Goal: Task Accomplishment & Management: Manage account settings

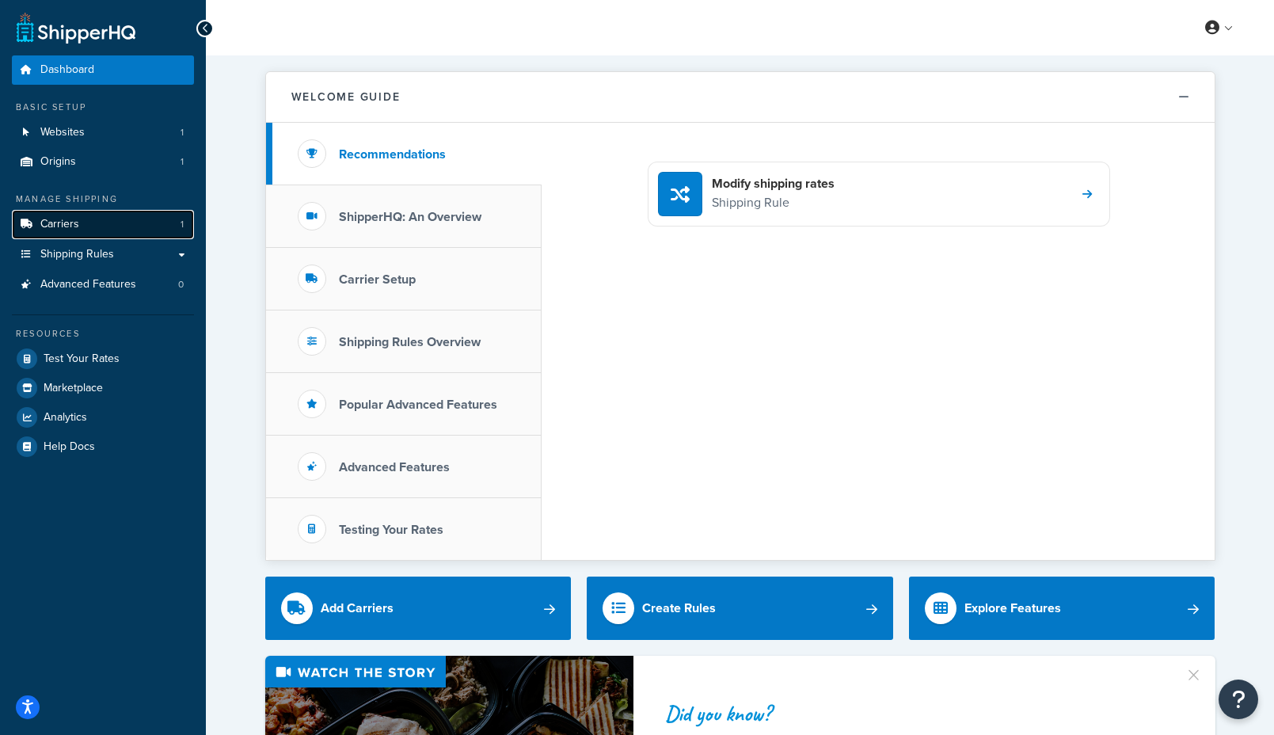
click at [128, 226] on link "Carriers 1" at bounding box center [103, 224] width 182 height 29
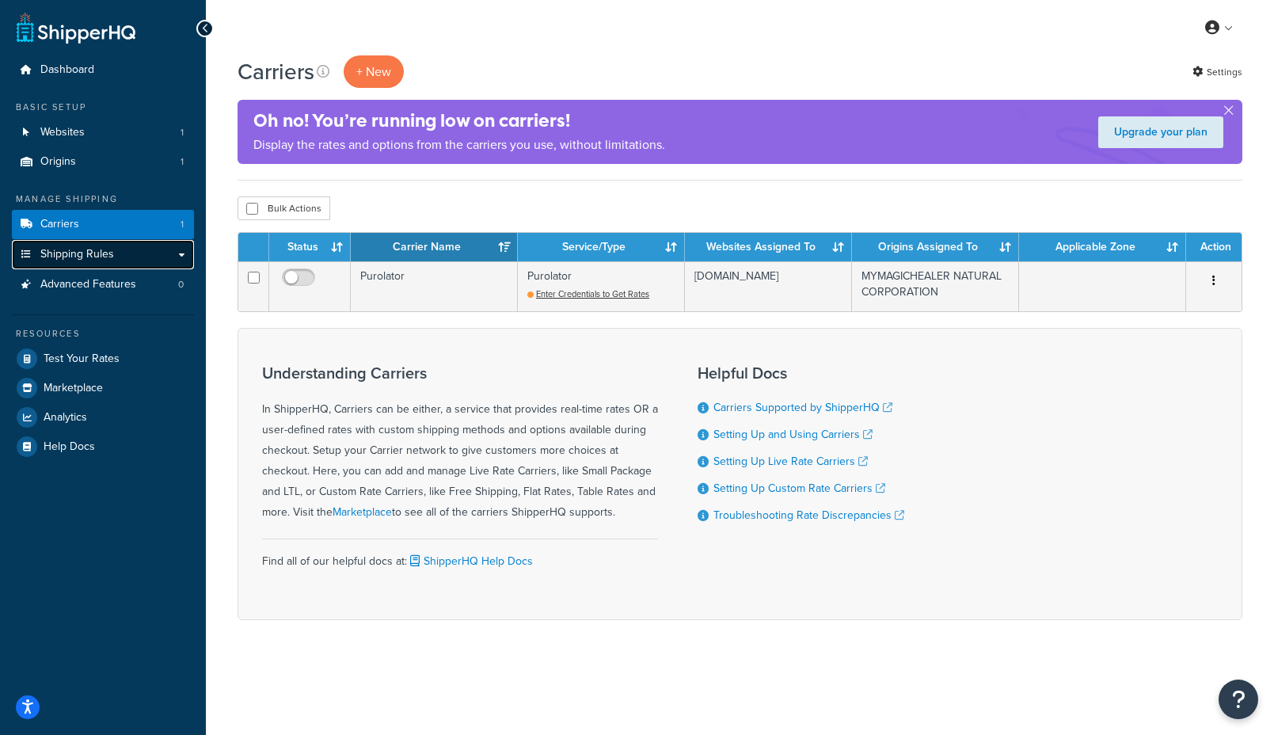
click at [184, 252] on link "Shipping Rules" at bounding box center [103, 254] width 182 height 29
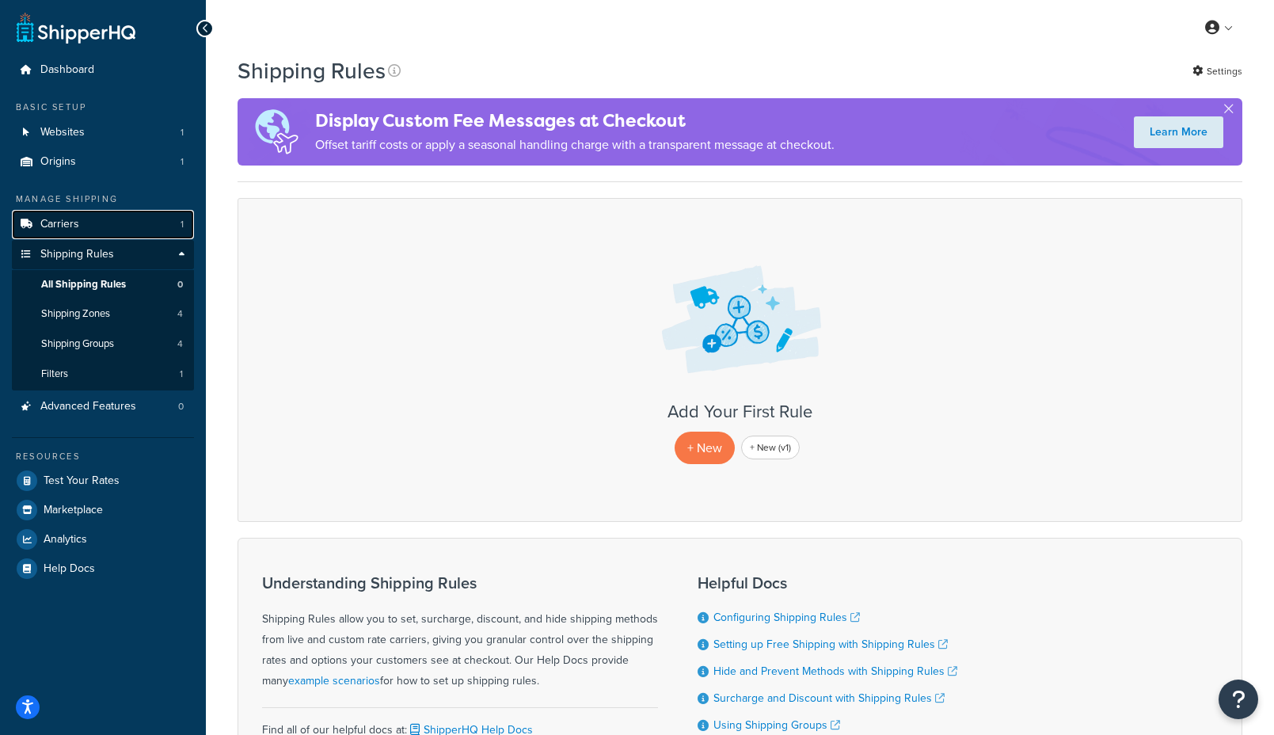
click at [147, 222] on link "Carriers 1" at bounding box center [103, 224] width 182 height 29
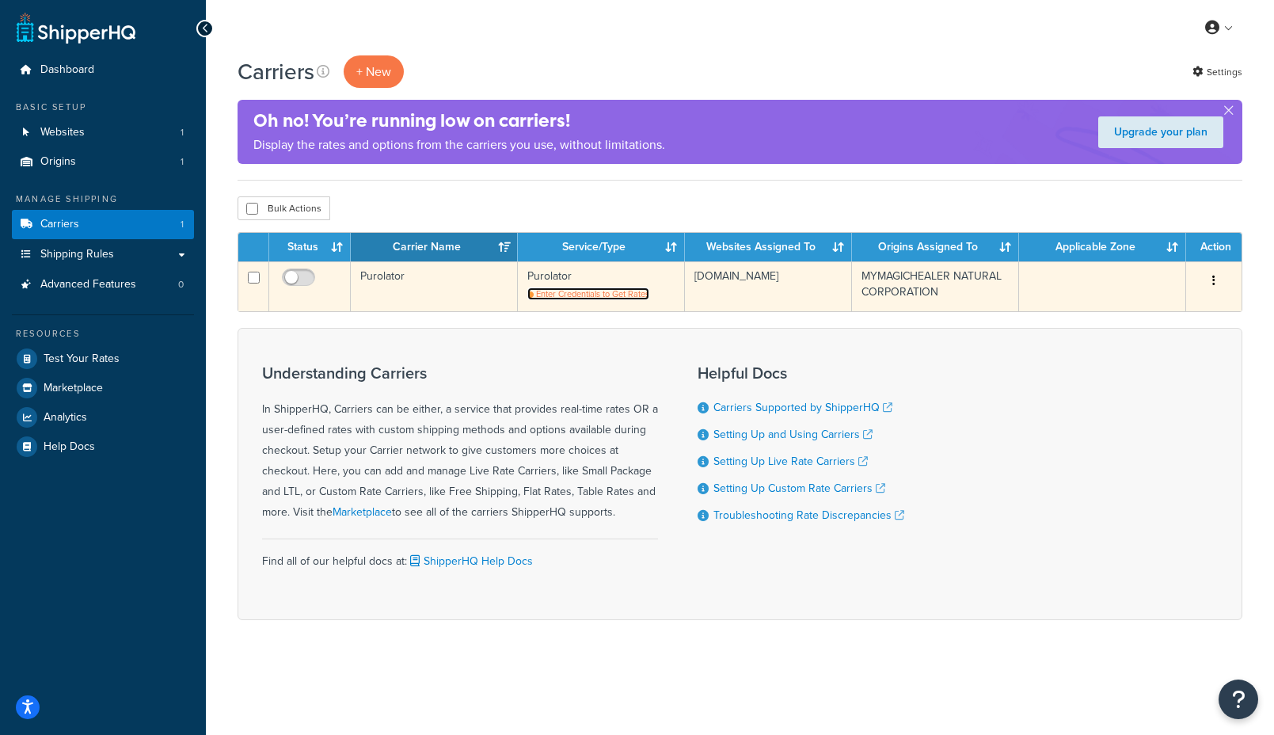
click at [608, 297] on span "Enter Credentials to Get Rates" at bounding box center [592, 293] width 113 height 13
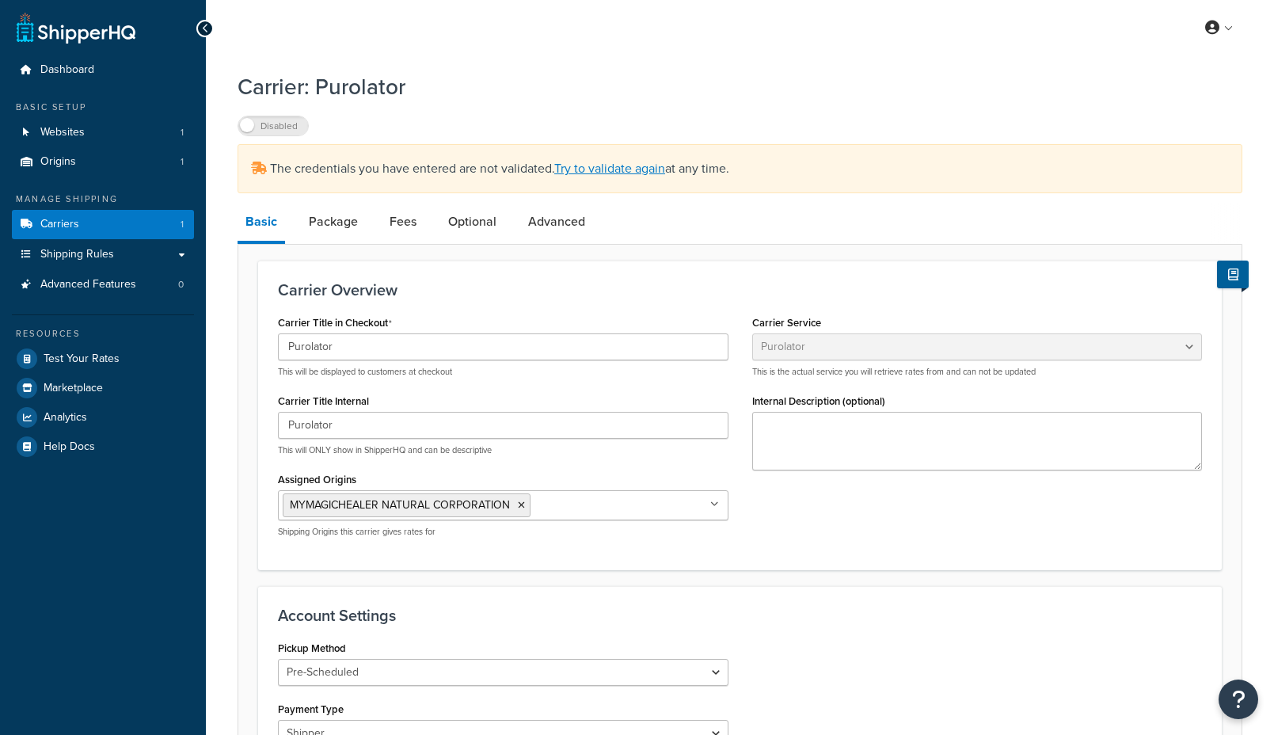
select select "purolator"
select select "PRE_SCHEDULED"
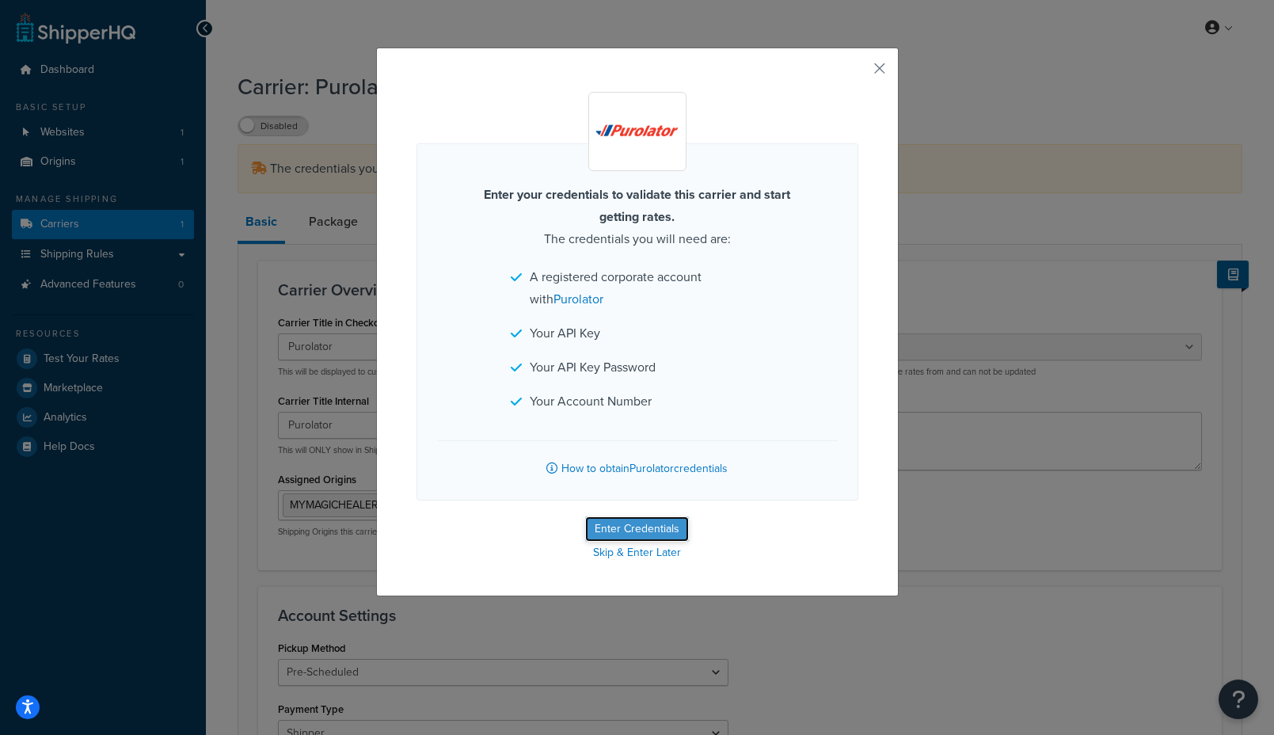
click at [663, 531] on button "Enter Credentials" at bounding box center [637, 528] width 104 height 25
select select "PRE_SCHEDULED"
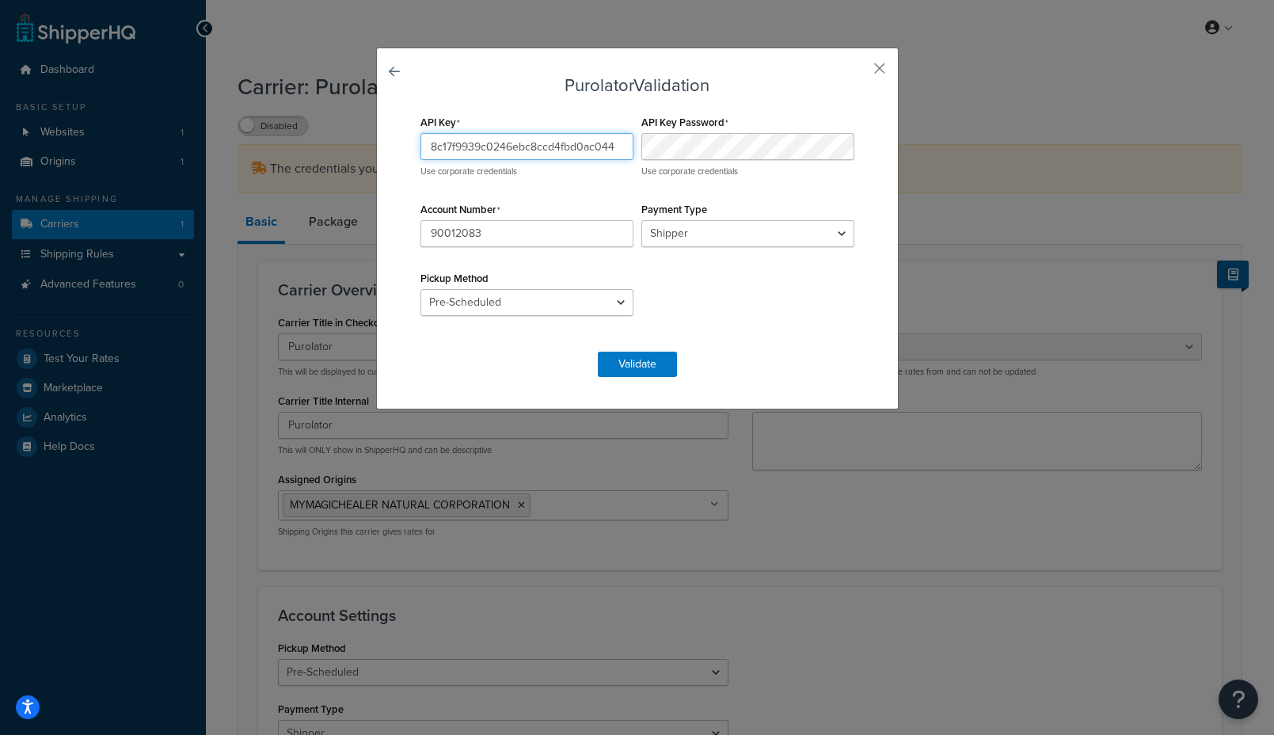
click at [558, 154] on input "8c17f9939c0246ebc8ccd4fbd0ac044" at bounding box center [526, 146] width 213 height 27
click at [656, 365] on button "Validate" at bounding box center [637, 364] width 79 height 25
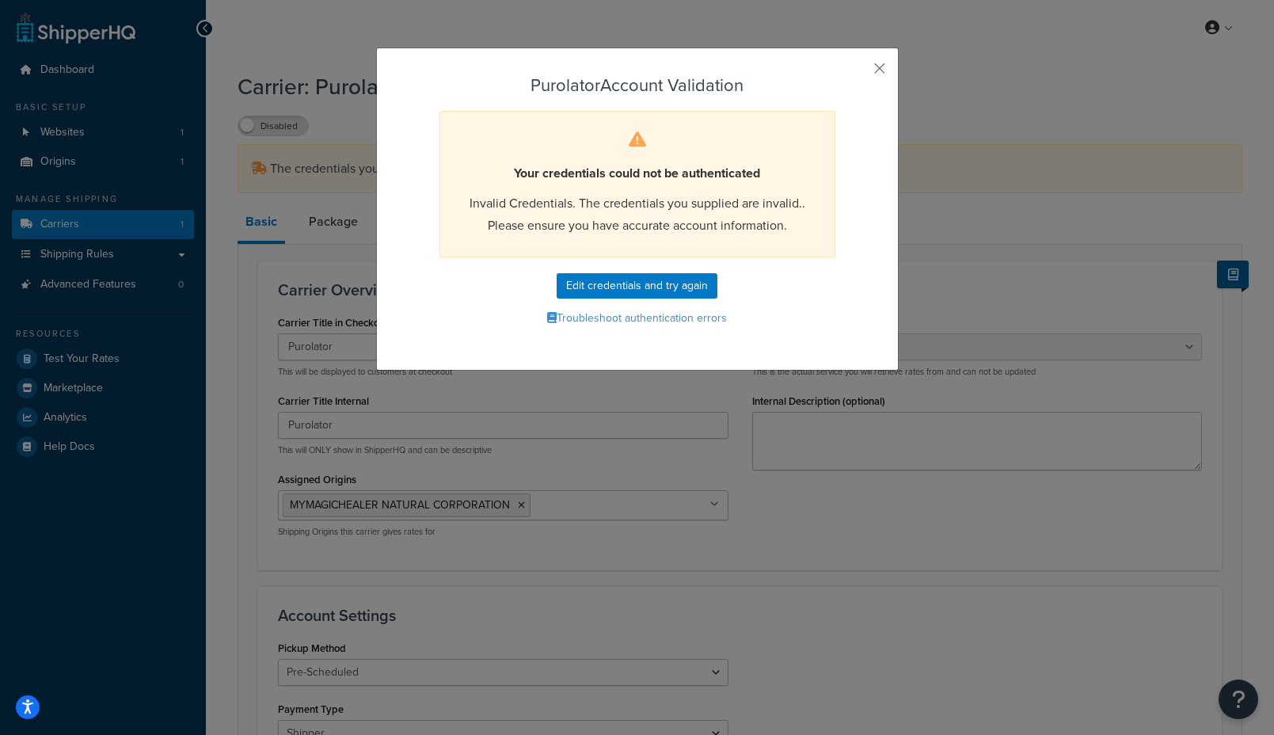
click at [701, 211] on span "Invalid Credentials. The credentials you supplied are invalid.. Please ensure y…" at bounding box center [637, 214] width 336 height 40
click at [656, 216] on span "Invalid Credentials. The credentials you supplied are invalid.. Please ensure y…" at bounding box center [637, 214] width 336 height 40
click at [679, 226] on span "Invalid Credentials. The credentials you supplied are invalid.. Please ensure y…" at bounding box center [637, 214] width 336 height 40
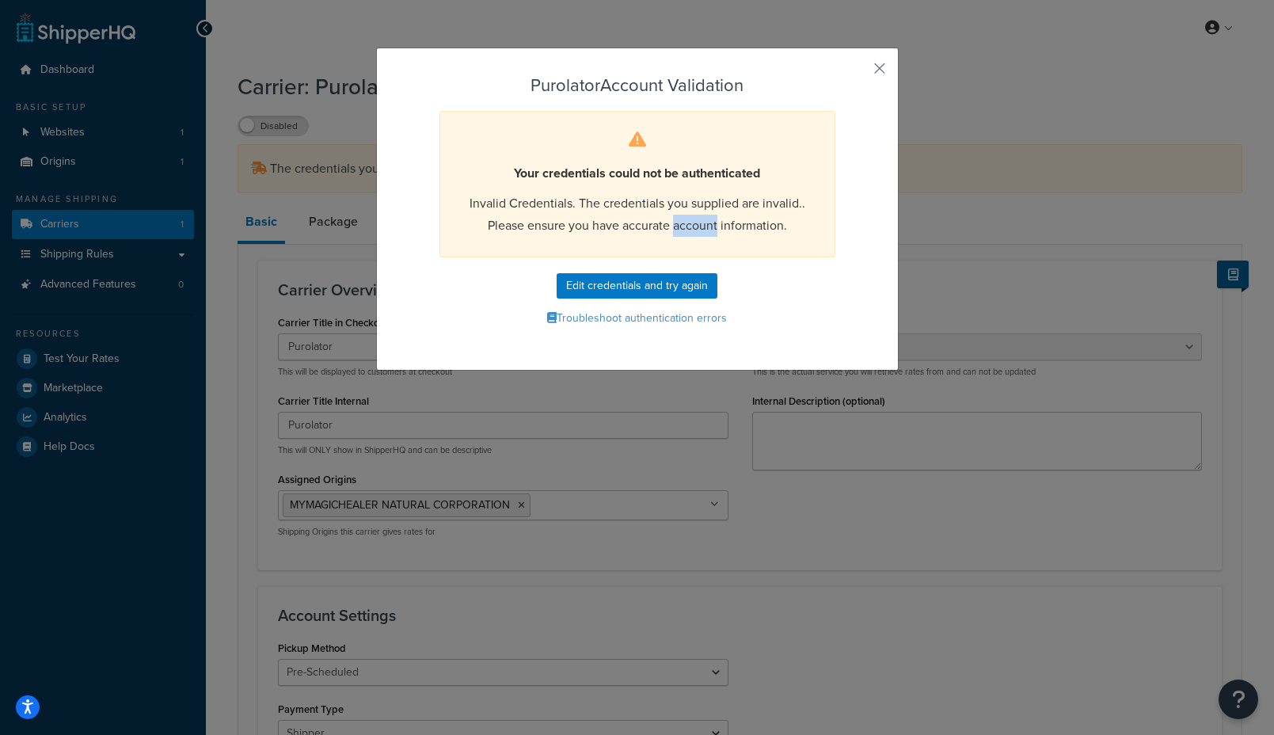
click at [679, 226] on span "Invalid Credentials. The credentials you supplied are invalid.. Please ensure y…" at bounding box center [637, 214] width 336 height 40
click at [636, 230] on span "Invalid Credentials. The credentials you supplied are invalid.. Please ensure y…" at bounding box center [637, 214] width 336 height 40
click at [645, 285] on button "Edit credentials and try again" at bounding box center [637, 285] width 161 height 25
select select "PRE_SCHEDULED"
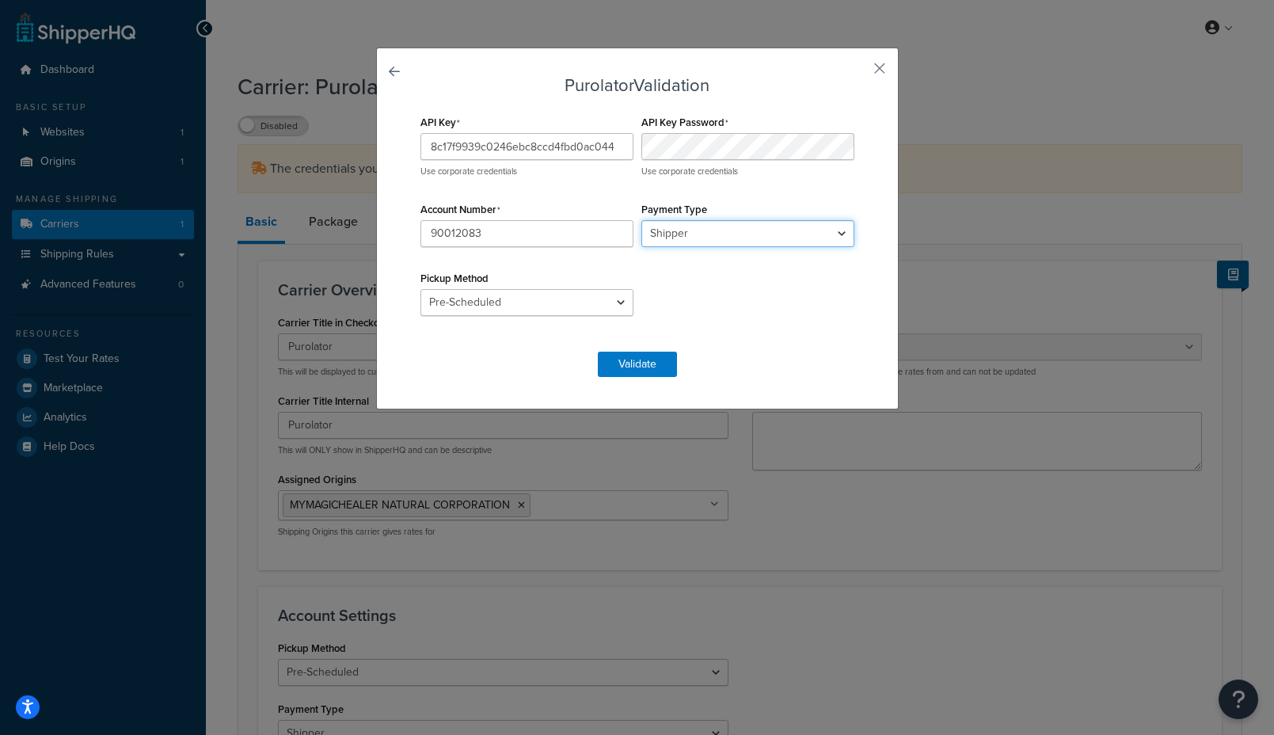
click at [737, 220] on select "Shipper Consignee Third Party" at bounding box center [747, 233] width 213 height 27
click at [738, 226] on select "Shipper Consignee Third Party" at bounding box center [747, 233] width 213 height 27
select select "CONSIGNEE"
click at [641, 220] on select "Shipper Consignee Third Party" at bounding box center [747, 233] width 213 height 27
click at [652, 363] on button "Validate" at bounding box center [637, 364] width 79 height 25
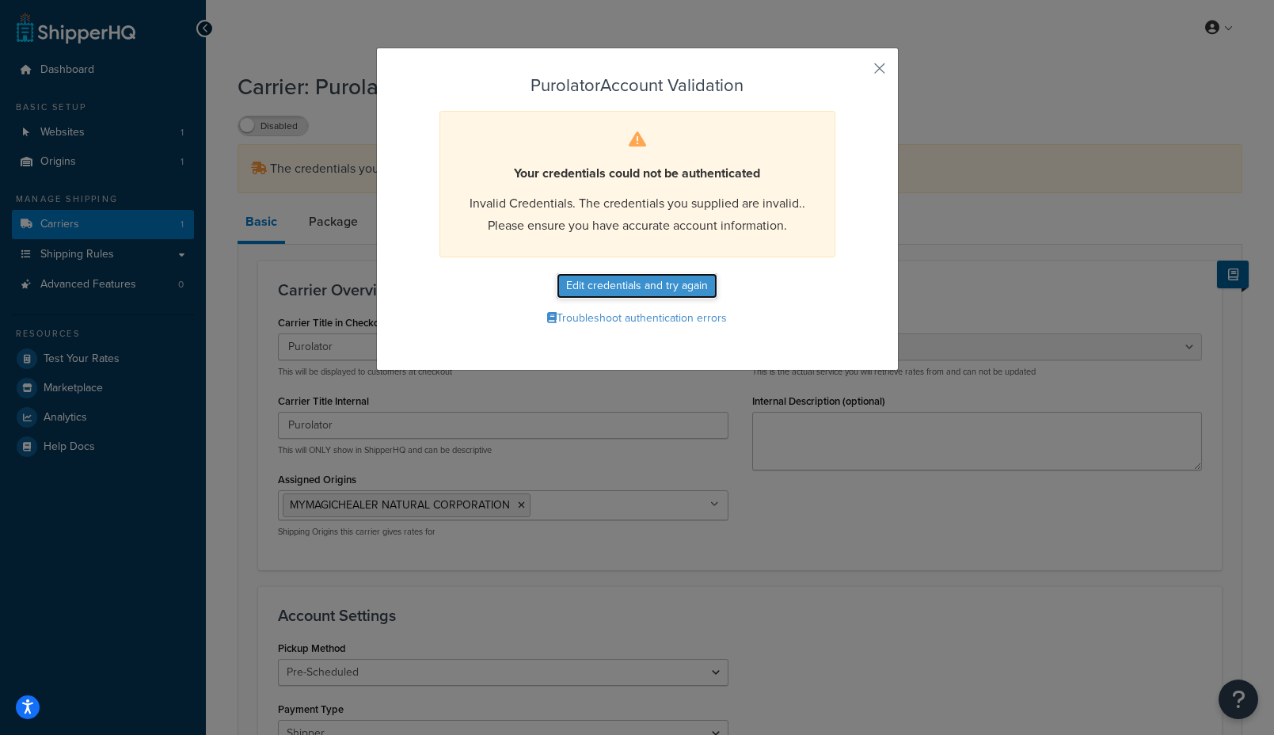
click at [668, 283] on button "Edit credentials and try again" at bounding box center [637, 285] width 161 height 25
select select "CONSIGNEE"
select select "PRE_SCHEDULED"
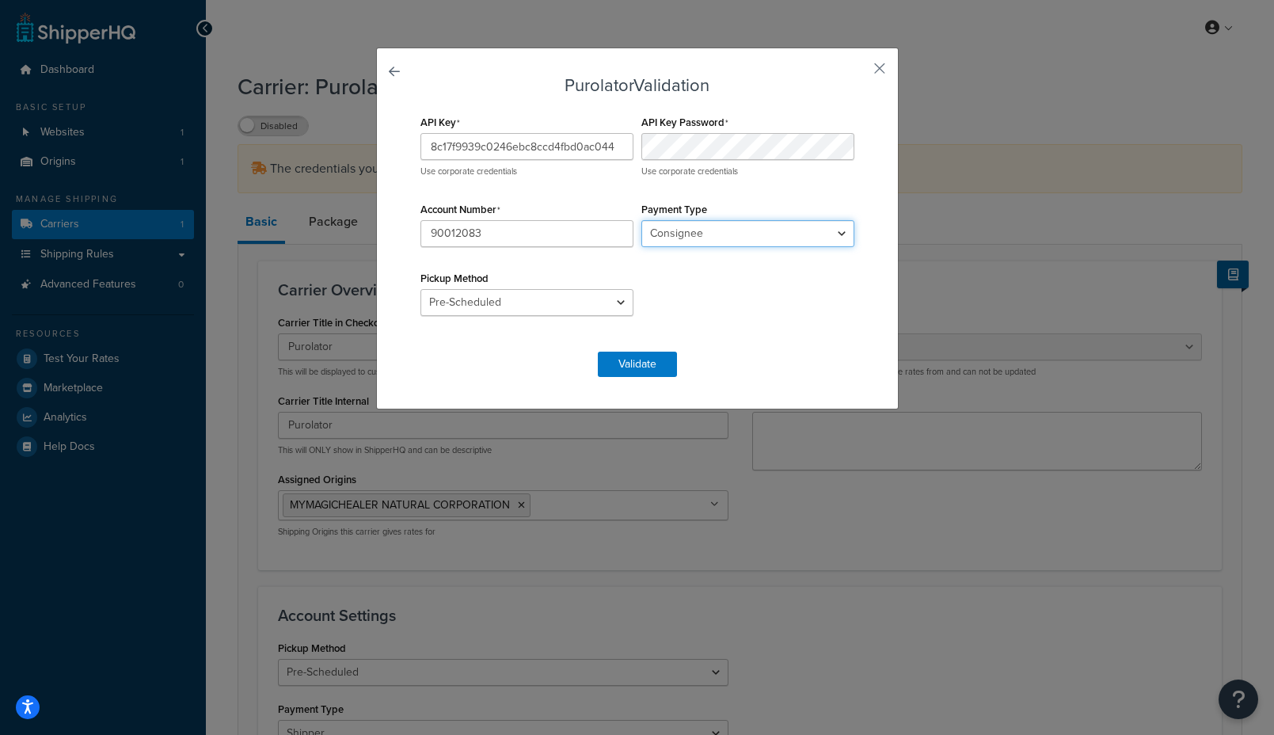
click at [772, 241] on select "Shipper Consignee Third Party" at bounding box center [747, 233] width 213 height 27
click at [638, 355] on button "Validate" at bounding box center [637, 364] width 79 height 25
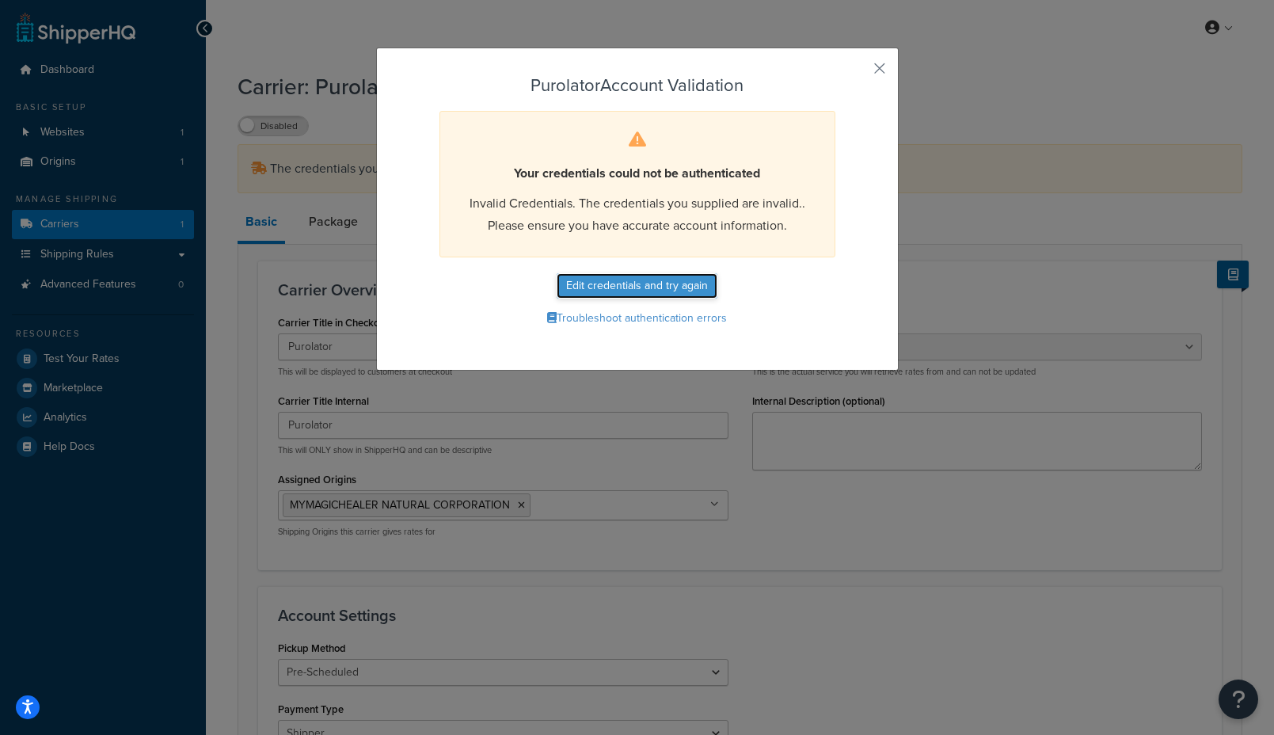
click at [697, 289] on button "Edit credentials and try again" at bounding box center [637, 285] width 161 height 25
select select "CONSIGNEE"
select select "PRE_SCHEDULED"
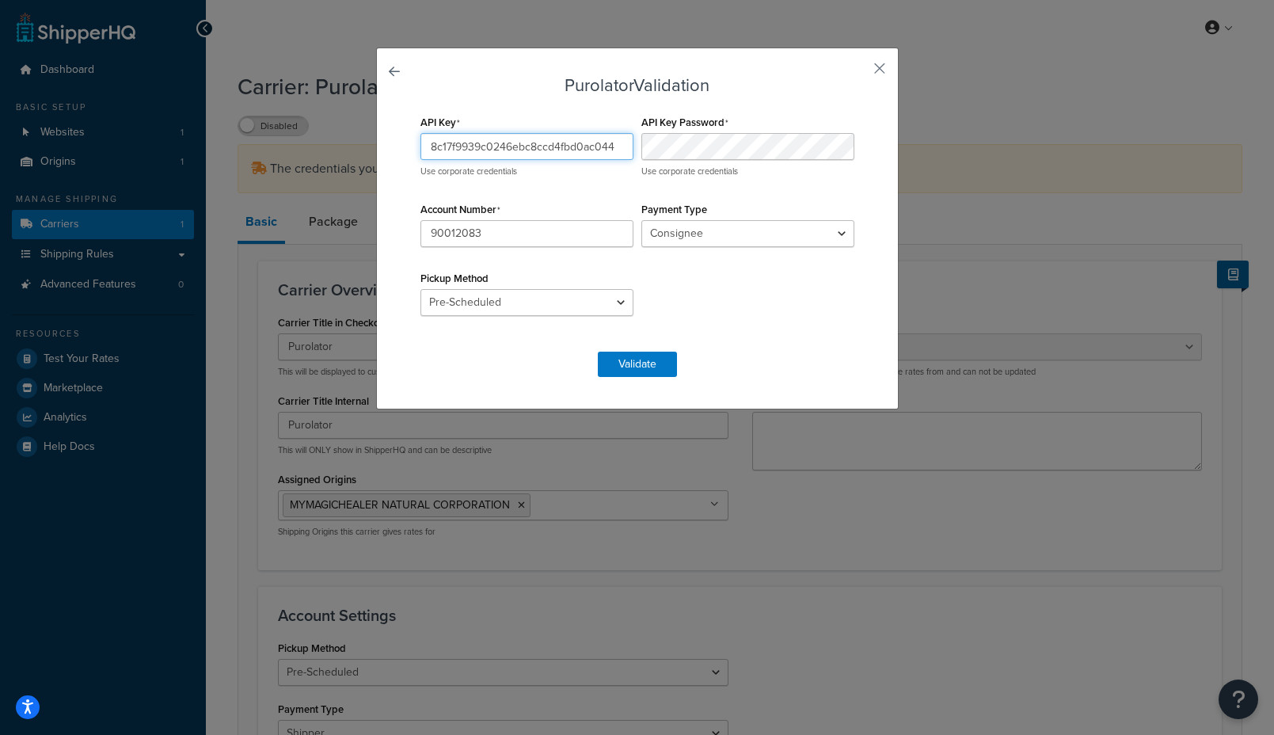
click at [602, 144] on input "8c17f9939c0246ebc8ccd4fbd0ac044" at bounding box center [526, 146] width 213 height 27
click at [858, 72] on button "button" at bounding box center [856, 74] width 4 height 4
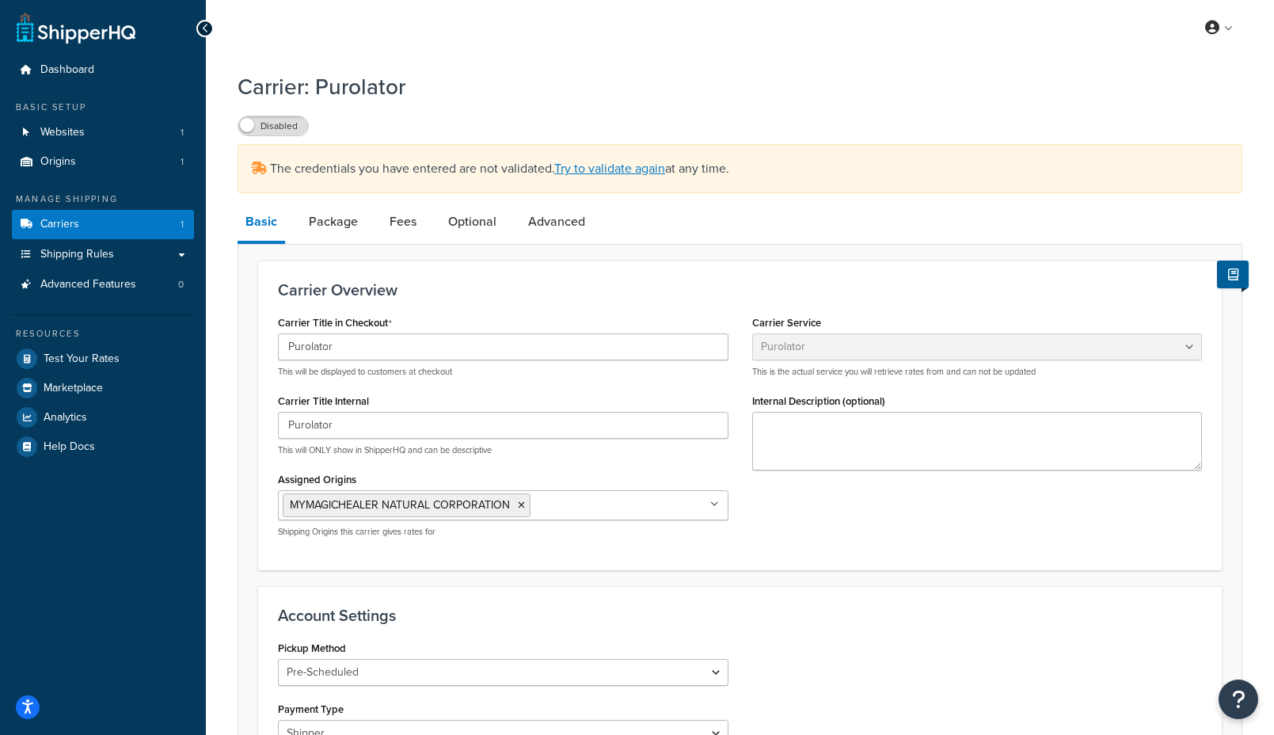
click at [889, 88] on h1 "Carrier: Purolator" at bounding box center [730, 86] width 985 height 31
select select "purolator"
select select "PRE_SCHEDULED"
select select "CONSIGNEE"
click at [344, 228] on link "Package" at bounding box center [333, 222] width 65 height 38
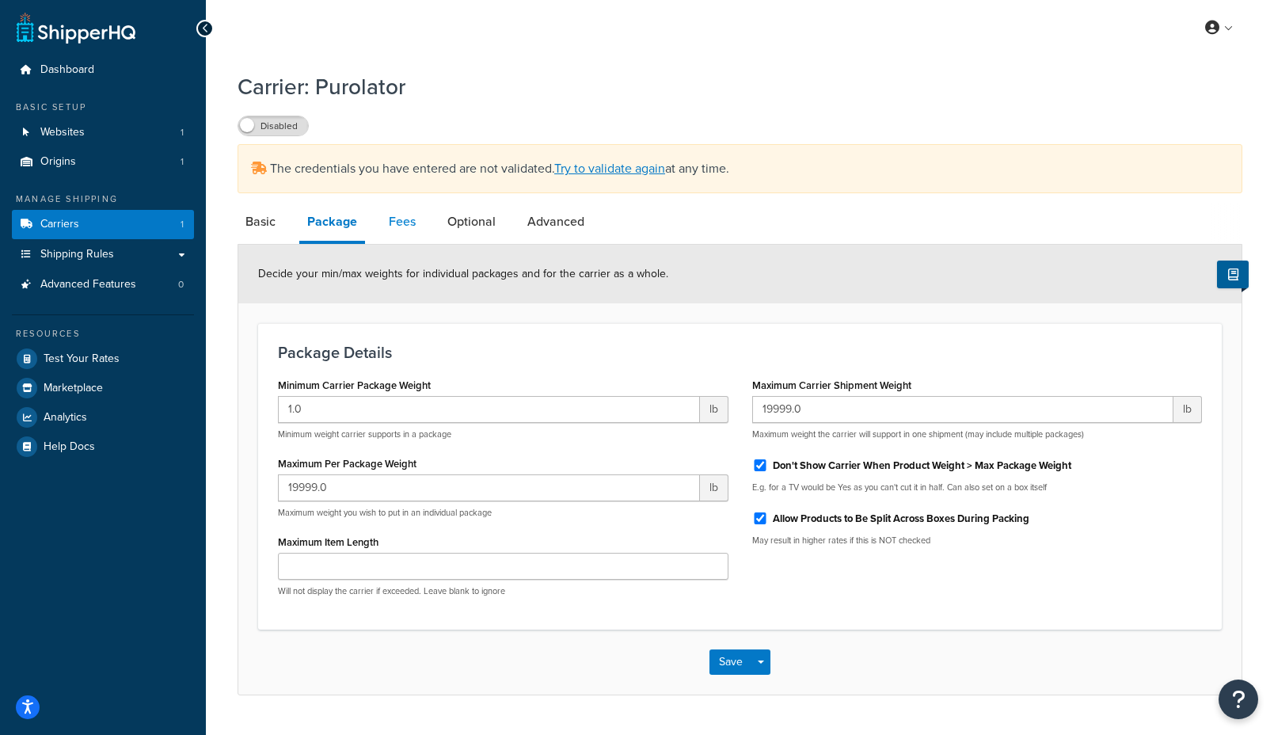
click at [395, 228] on link "Fees" at bounding box center [402, 222] width 43 height 38
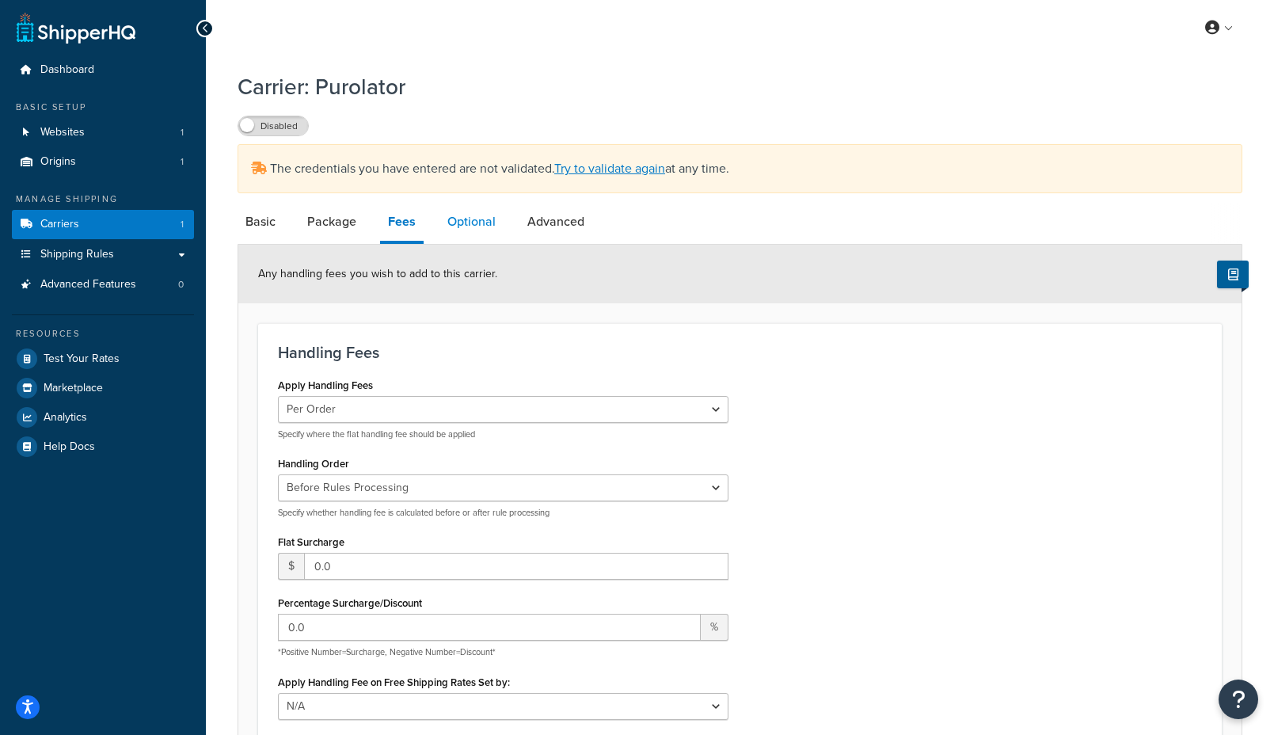
click at [447, 226] on link "Optional" at bounding box center [471, 222] width 64 height 38
select select "business"
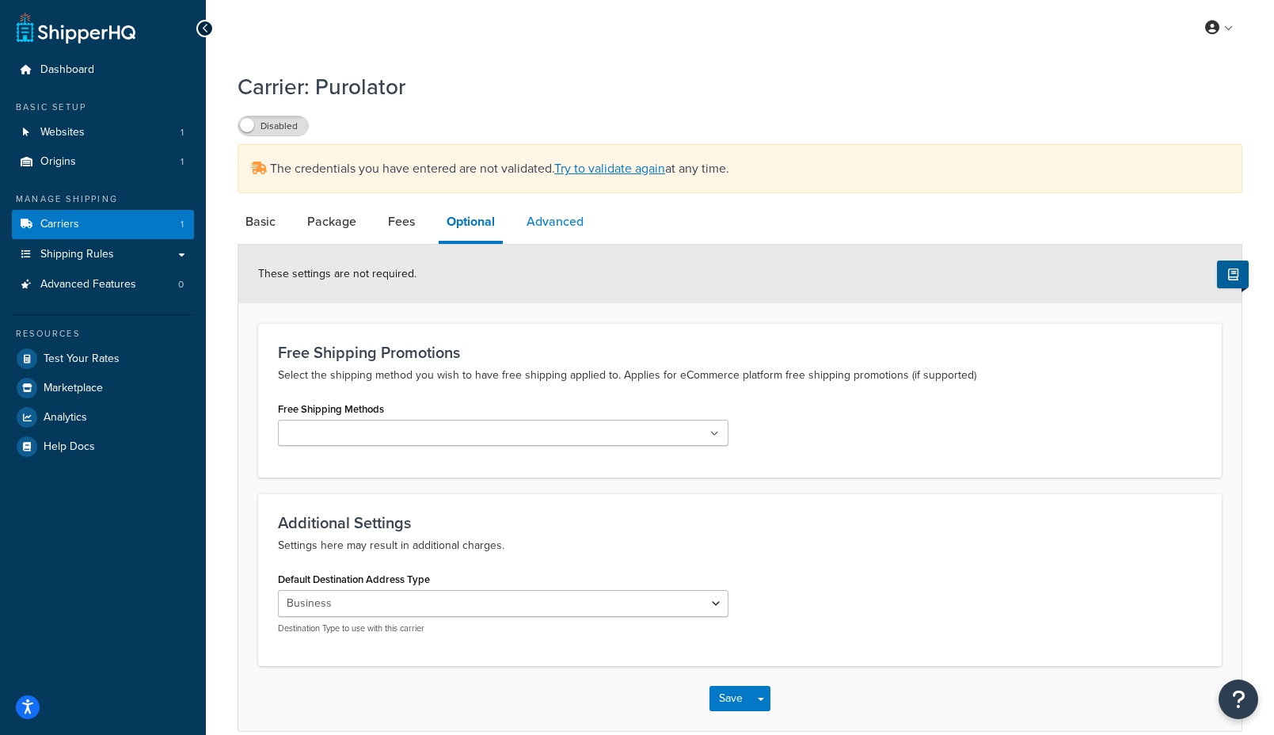
click at [538, 230] on link "Advanced" at bounding box center [555, 222] width 73 height 38
select select "false"
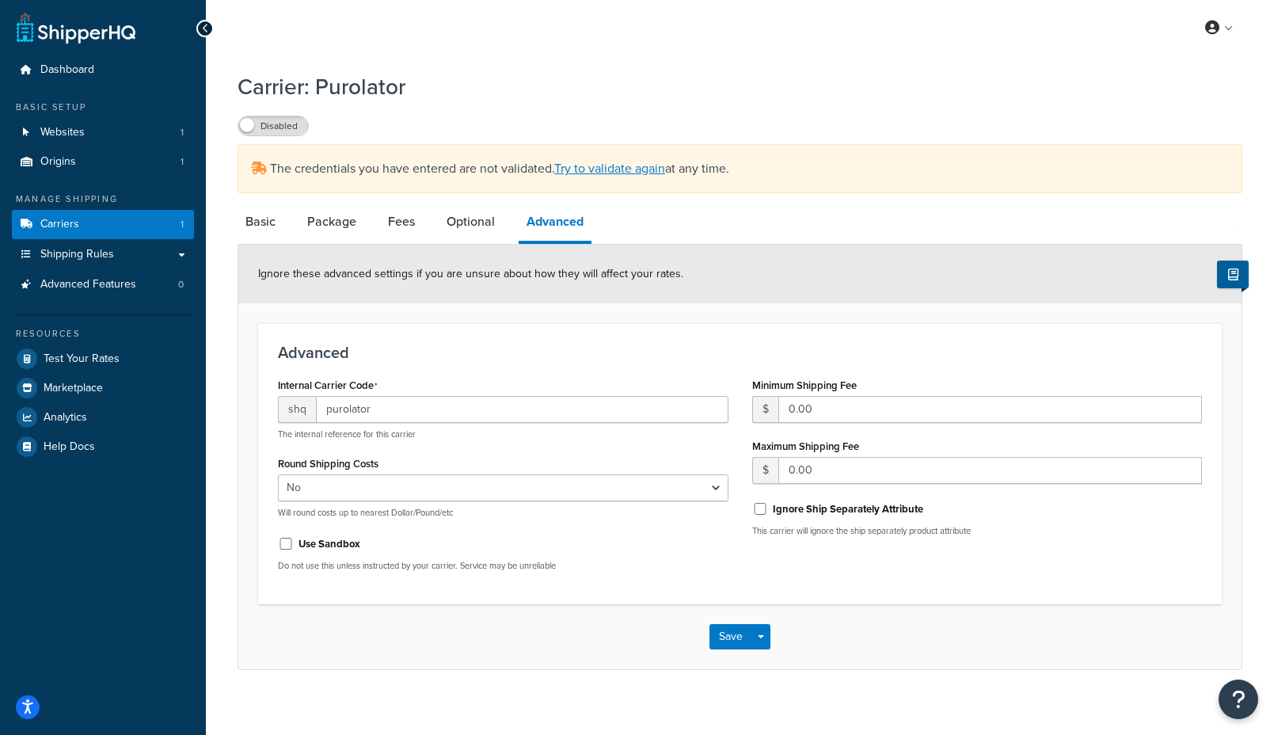
click at [229, 236] on div "Carrier: Purolator Disabled The credentials you have entered are not validated.…" at bounding box center [740, 386] width 1068 height 646
click at [264, 231] on link "Basic" at bounding box center [261, 222] width 46 height 38
select select "purolator"
select select "PRE_SCHEDULED"
select select "CONSIGNEE"
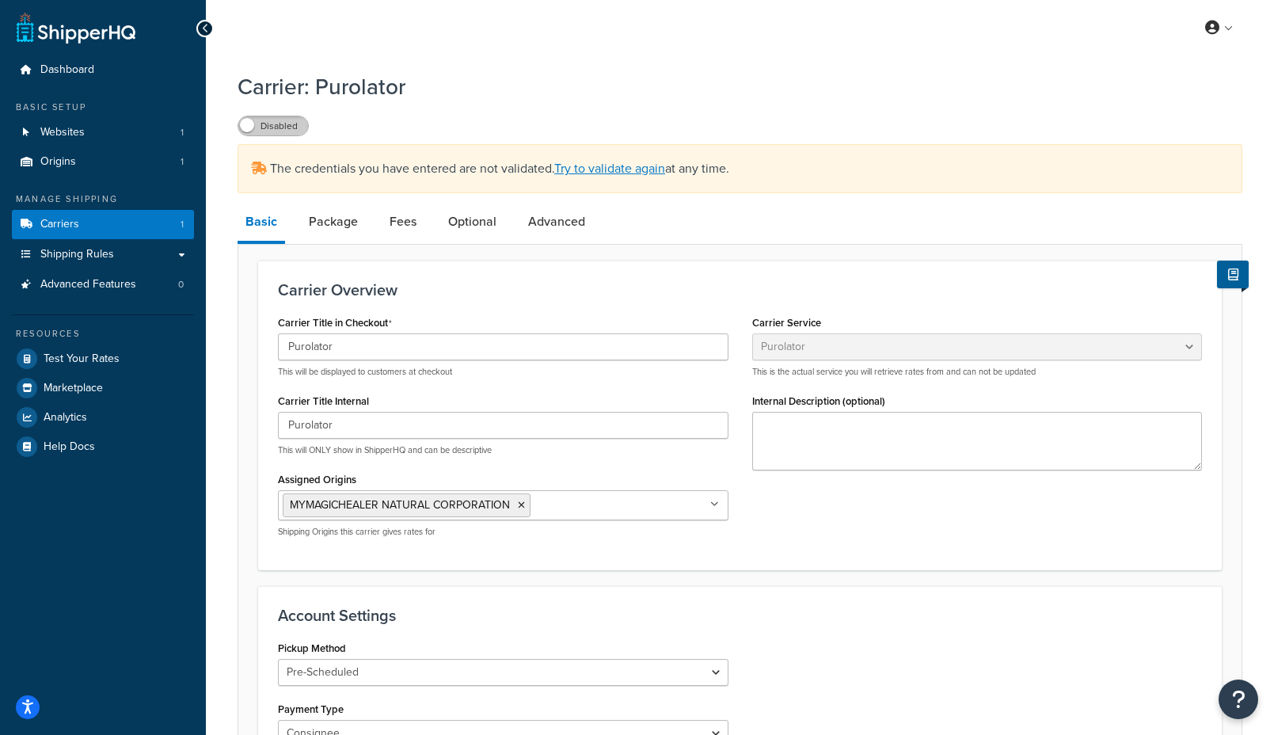
click at [281, 124] on label "Disabled" at bounding box center [273, 125] width 70 height 19
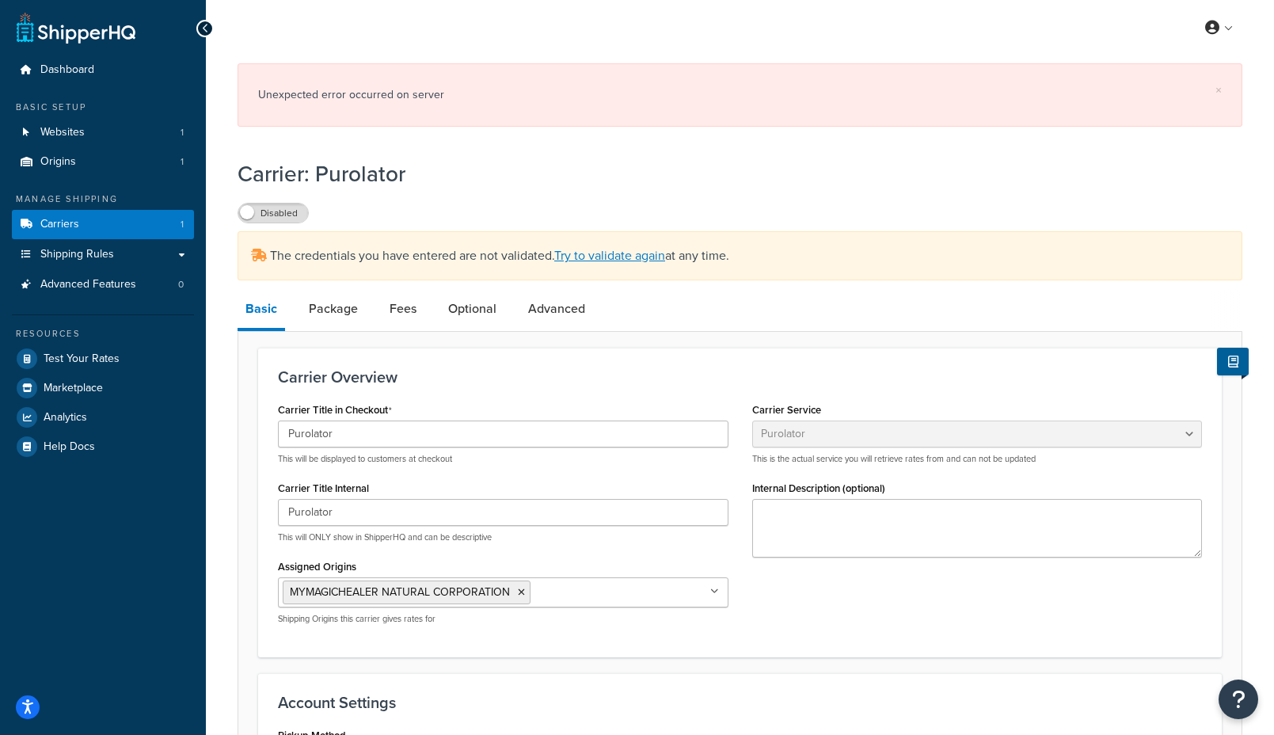
click at [204, 32] on icon at bounding box center [205, 28] width 7 height 11
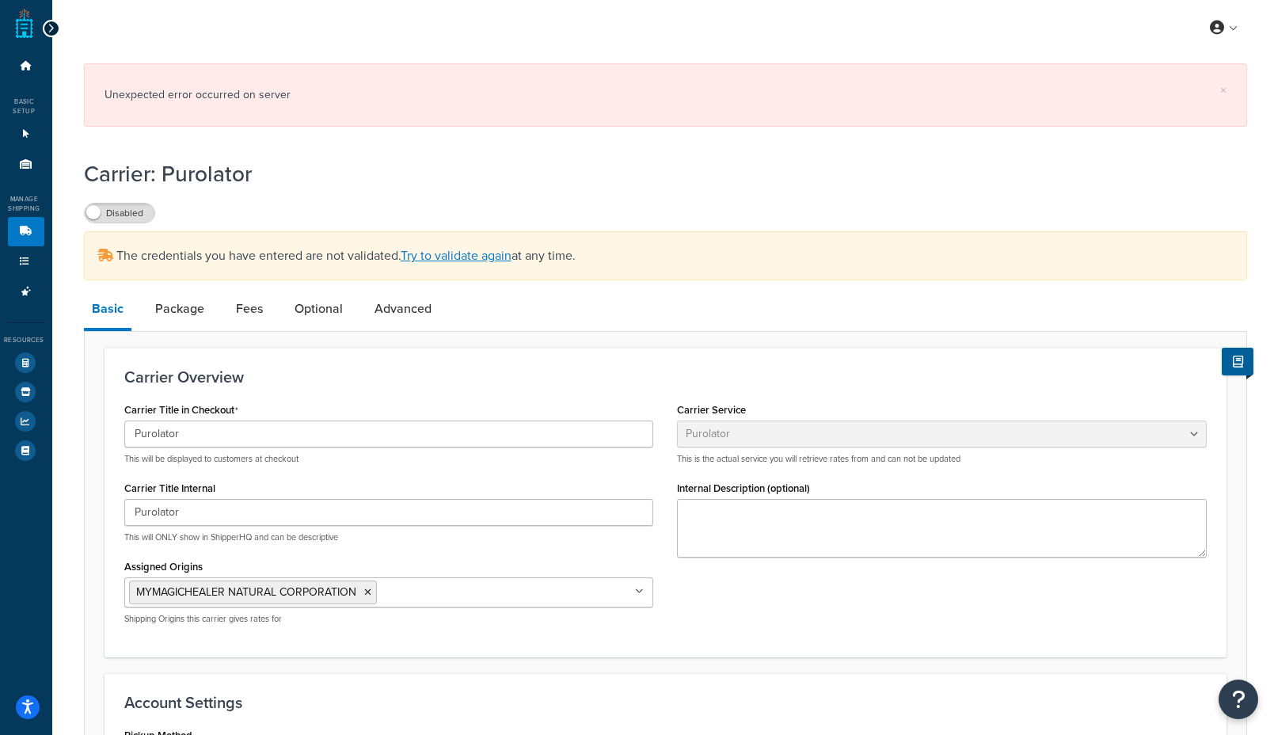
click at [44, 26] on div at bounding box center [51, 28] width 17 height 17
click at [44, 24] on div at bounding box center [51, 28] width 17 height 17
click at [481, 261] on link "Try to validate again" at bounding box center [456, 255] width 111 height 18
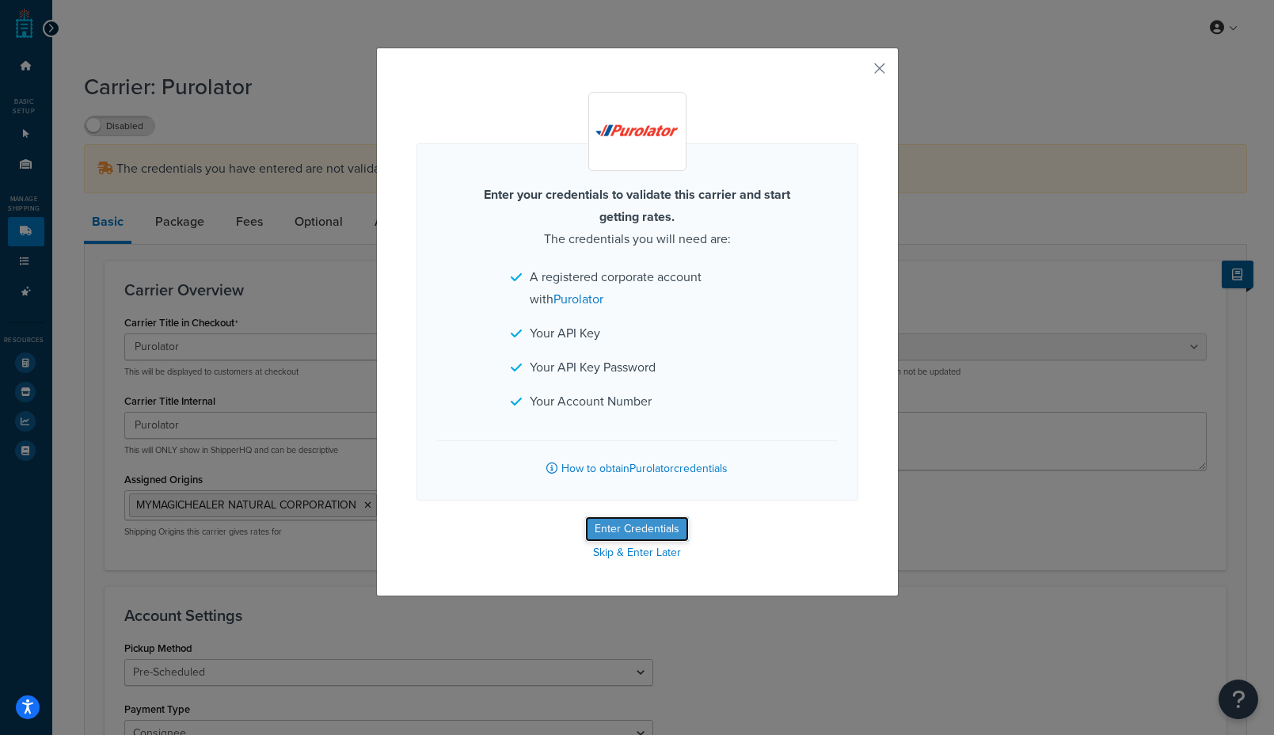
click at [672, 525] on button "Enter Credentials" at bounding box center [637, 528] width 104 height 25
select select "CONSIGNEE"
select select "PRE_SCHEDULED"
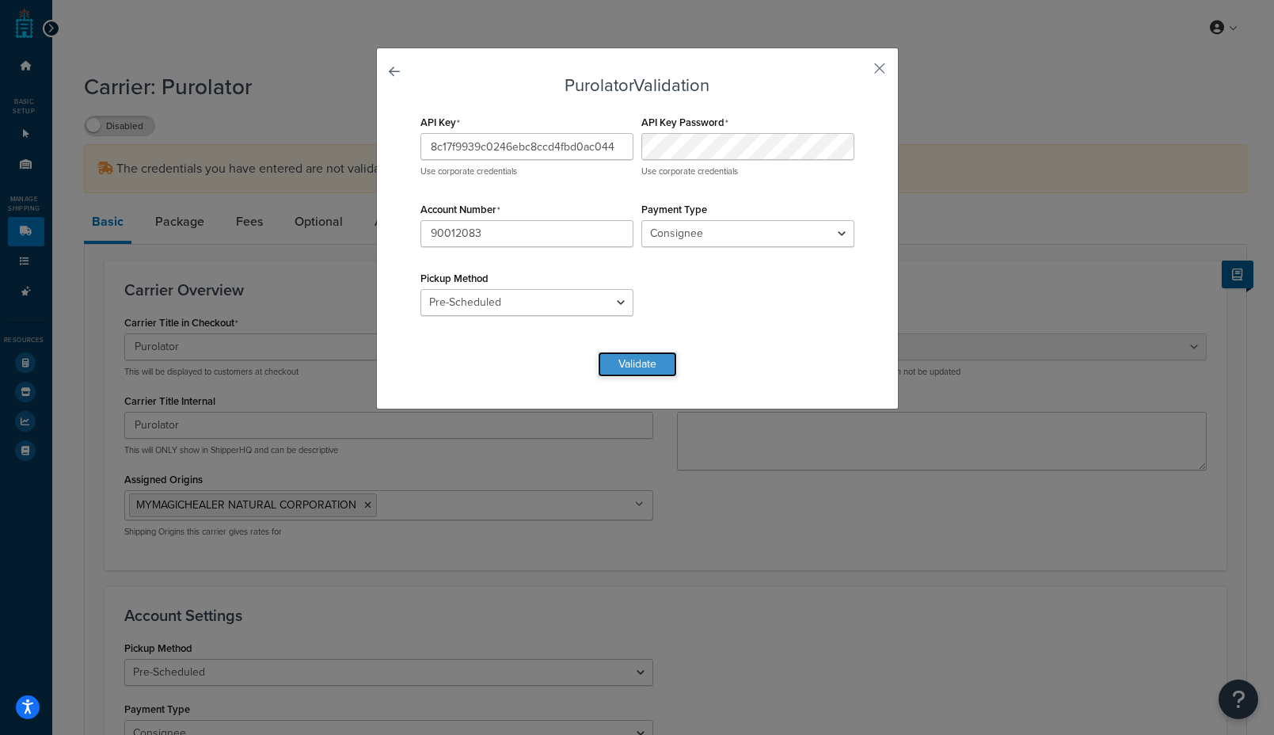
click at [649, 370] on button "Validate" at bounding box center [637, 364] width 79 height 25
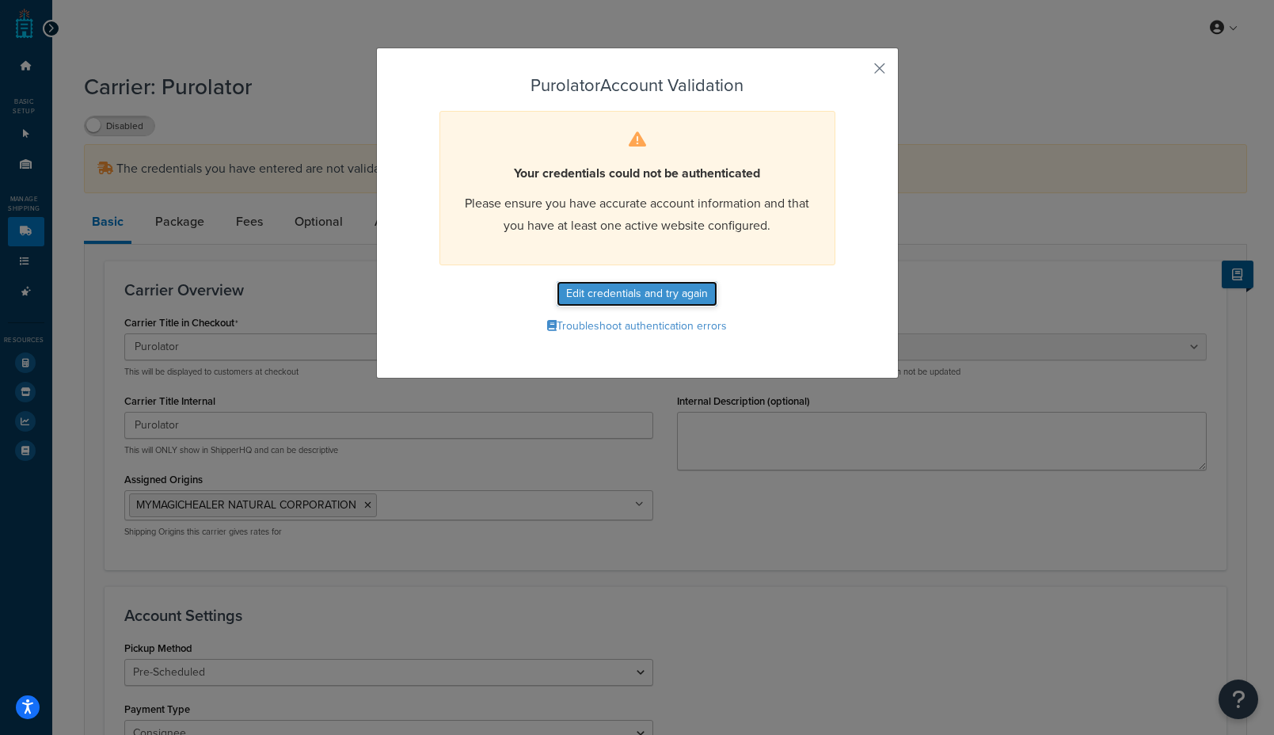
click at [672, 292] on button "Edit credentials and try again" at bounding box center [637, 293] width 161 height 25
select select "CONSIGNEE"
select select "PRE_SCHEDULED"
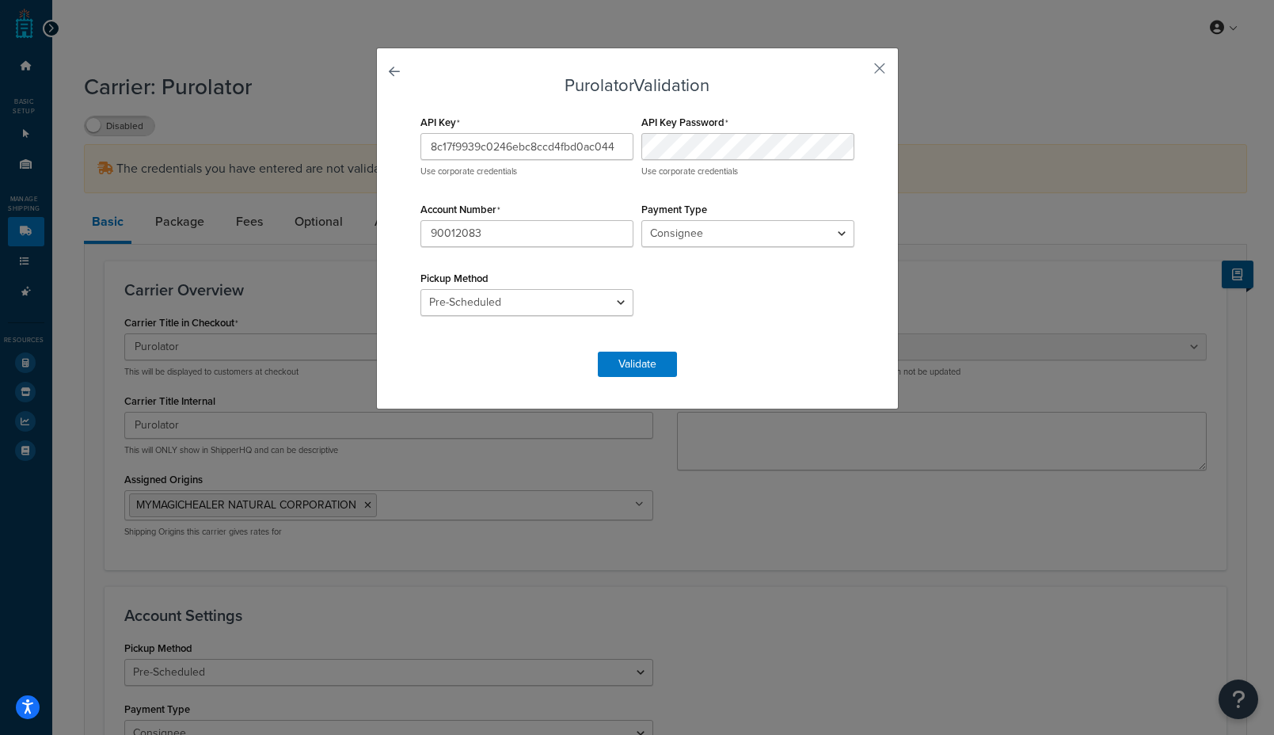
click at [857, 71] on div "Purolator Validation API Key 8c17f9939c0246ebc8ccd4fbd0ac044 Use corporate cred…" at bounding box center [637, 229] width 523 height 362
click at [886, 62] on div "Purolator Validation API Key 8c17f9939c0246ebc8ccd4fbd0ac044 Use corporate cred…" at bounding box center [637, 229] width 523 height 362
click at [629, 359] on button "Validate" at bounding box center [637, 364] width 79 height 25
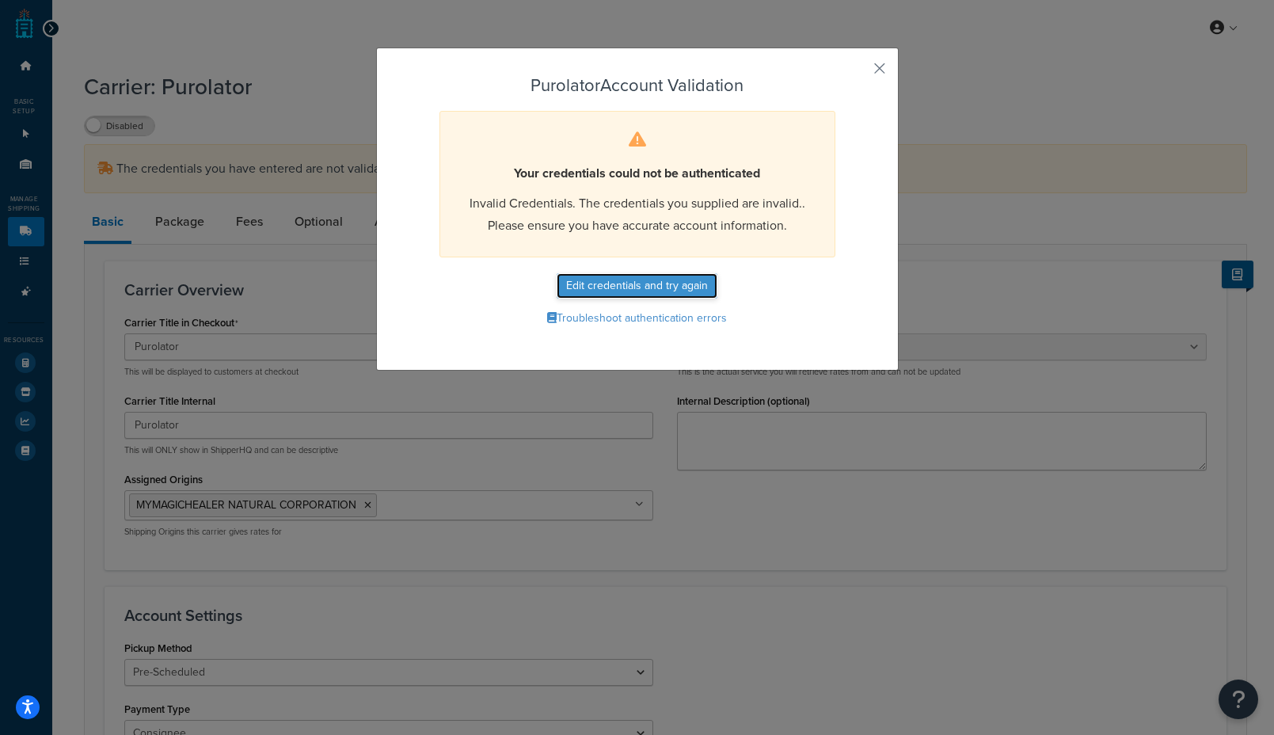
click at [675, 287] on button "Edit credentials and try again" at bounding box center [637, 285] width 161 height 25
select select "CONSIGNEE"
select select "PRE_SCHEDULED"
